Goal: Task Accomplishment & Management: Manage account settings

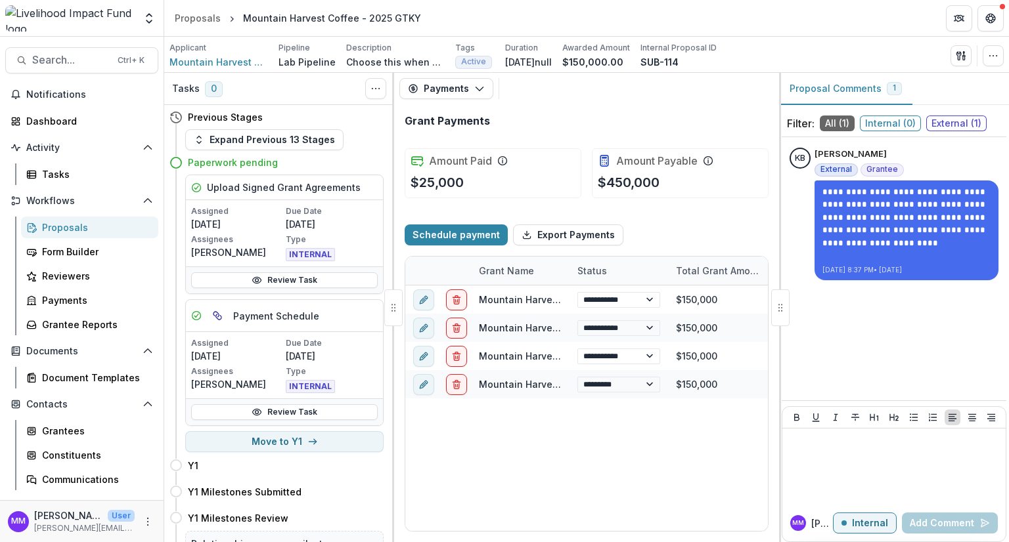
select select "****"
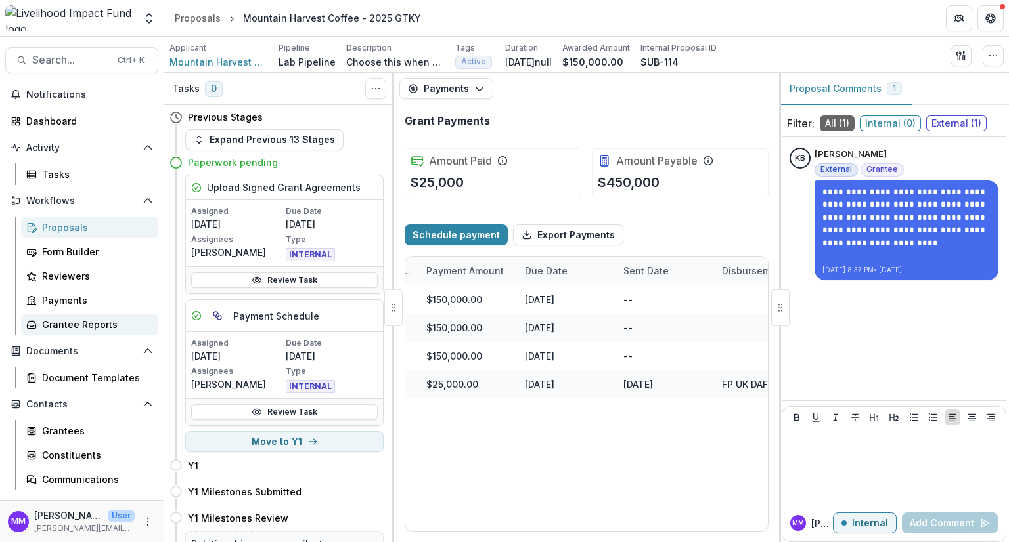
click at [60, 326] on div "Grantee Reports" at bounding box center [95, 325] width 106 height 14
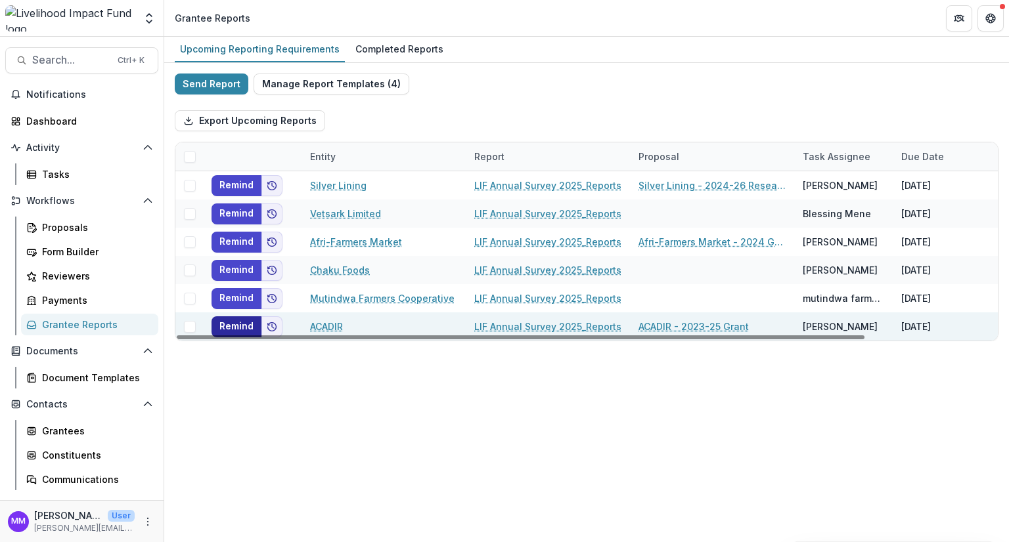
click at [233, 328] on button "Remind" at bounding box center [236, 326] width 50 height 21
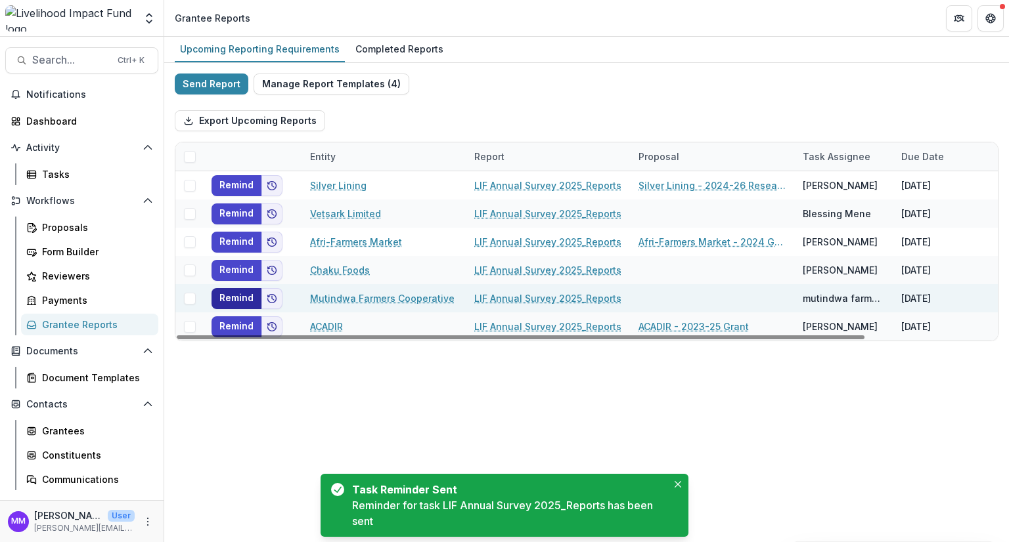
click at [238, 300] on button "Remind" at bounding box center [236, 298] width 50 height 21
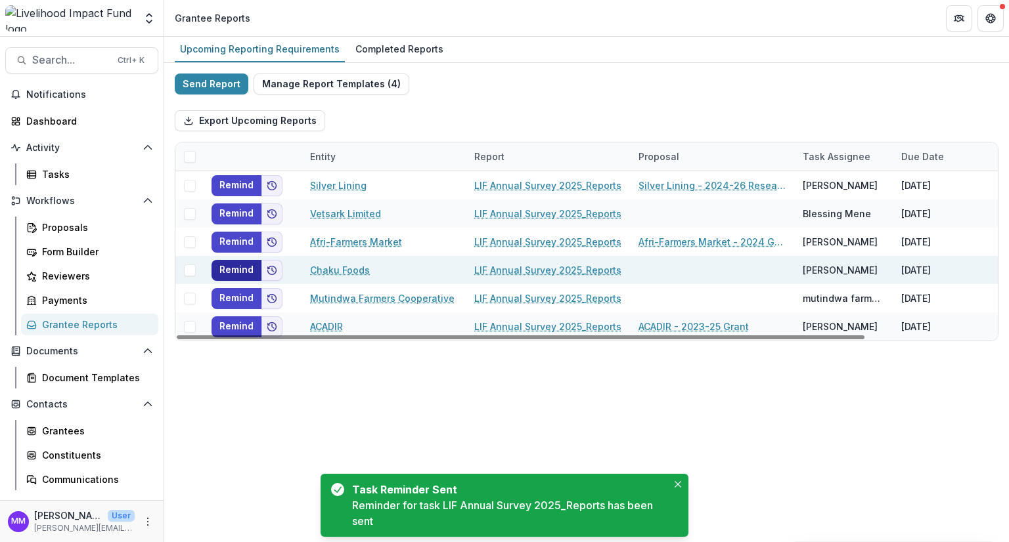
click at [242, 269] on button "Remind" at bounding box center [236, 270] width 50 height 21
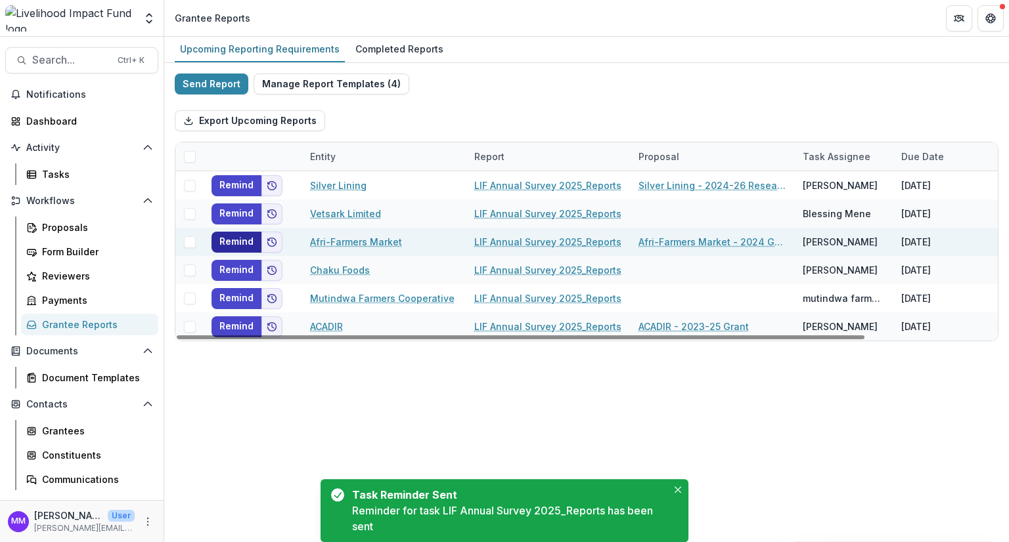
click at [240, 243] on button "Remind" at bounding box center [236, 242] width 50 height 21
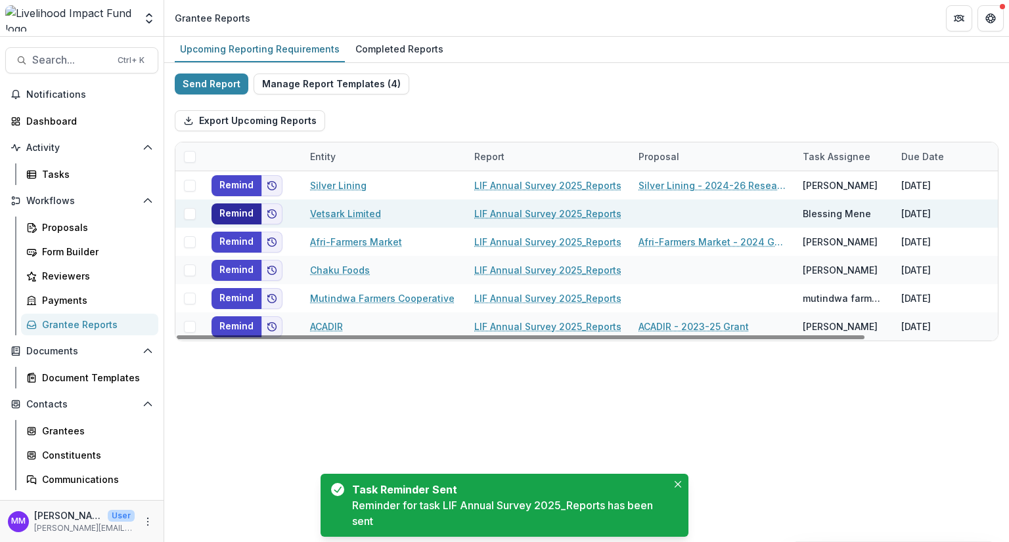
click at [240, 213] on button "Remind" at bounding box center [236, 214] width 50 height 21
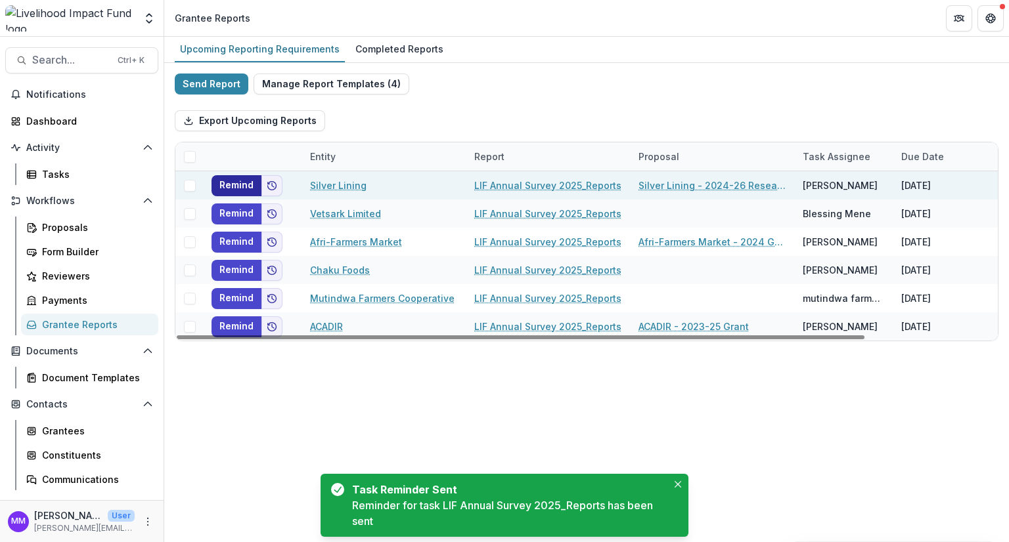
click at [236, 190] on button "Remind" at bounding box center [236, 185] width 50 height 21
